Goal: Task Accomplishment & Management: Manage account settings

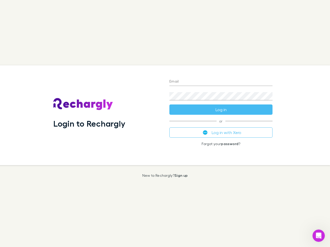
click at [165, 124] on div "Login to Rechargly" at bounding box center [107, 115] width 116 height 100
click at [221, 82] on input "Email" at bounding box center [220, 82] width 103 height 8
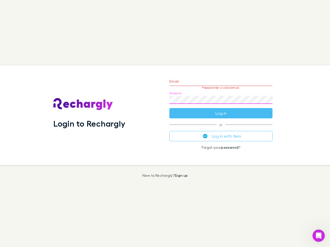
click at [221, 110] on form "Email Please enter a valid email. Password Log in" at bounding box center [220, 96] width 103 height 45
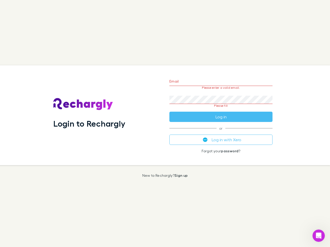
click at [221, 133] on div "Email Please enter a valid email. Password Please fill Log in or Log in with Xe…" at bounding box center [220, 115] width 111 height 100
click at [318, 236] on icon "Open Intercom Messenger" at bounding box center [318, 236] width 9 height 9
